Goal: Information Seeking & Learning: Find specific fact

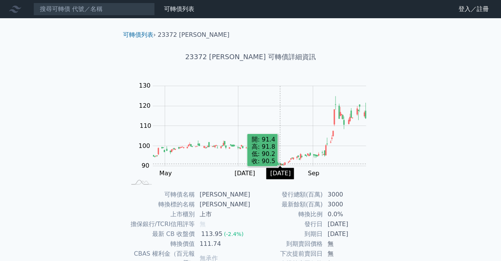
click at [280, 164] on icon "Series" at bounding box center [280, 165] width 1 height 2
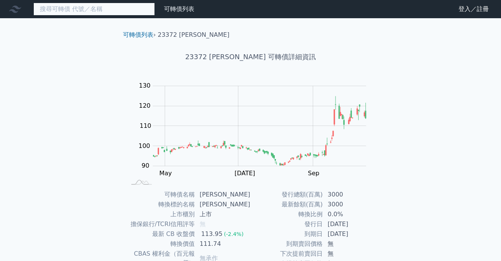
click at [93, 11] on input at bounding box center [93, 9] width 121 height 13
paste input "百和興業一KY"
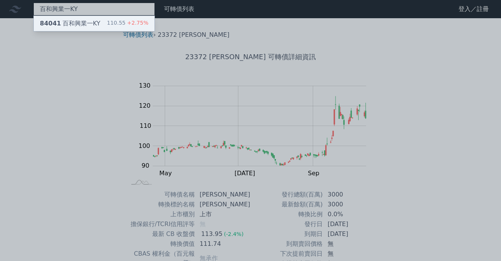
type input "百和興業一KY"
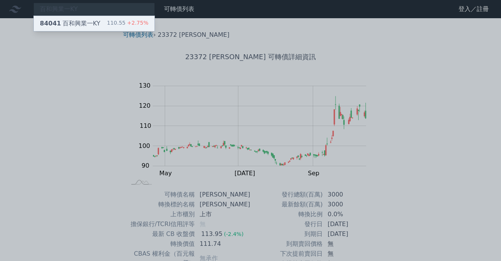
click at [90, 24] on div "84041 百和興業一KY" at bounding box center [70, 23] width 60 height 9
